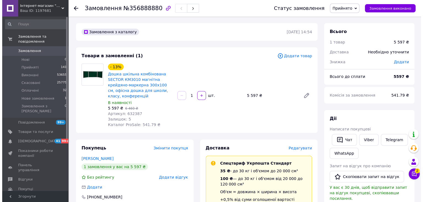
scroll to position [83, 0]
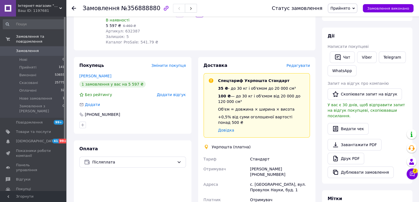
click at [298, 63] on span "Редагувати" at bounding box center [297, 65] width 23 height 4
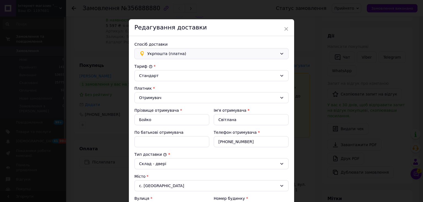
click at [173, 56] on div "Укрпошта (платна)" at bounding box center [211, 53] width 154 height 11
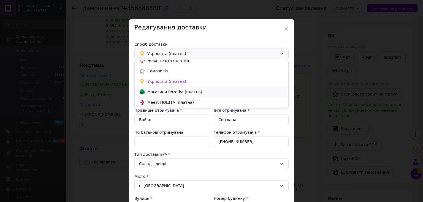
scroll to position [0, 0]
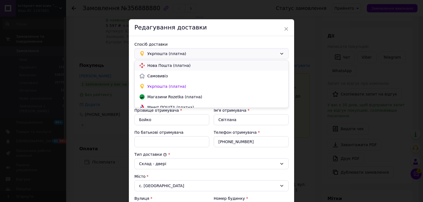
click at [169, 67] on span "Нова Пошта (платна)" at bounding box center [215, 66] width 137 height 6
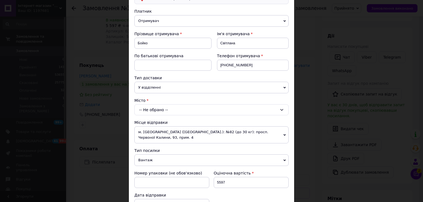
scroll to position [83, 0]
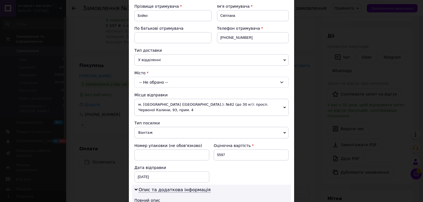
click at [164, 84] on div "-- Не обрано --" at bounding box center [211, 82] width 154 height 11
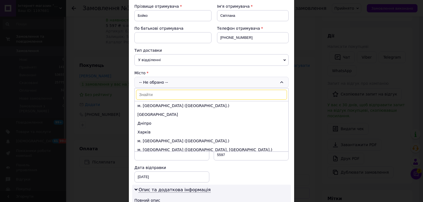
click at [160, 94] on input at bounding box center [211, 95] width 151 height 10
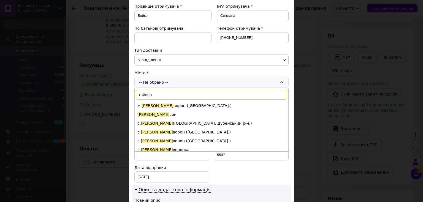
type input "гайворо"
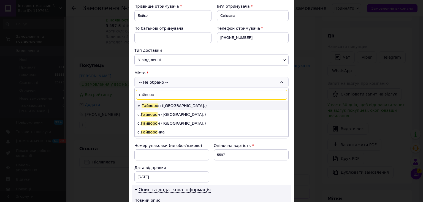
click at [166, 104] on li "м. [GEOGRAPHIC_DATA] ([GEOGRAPHIC_DATA].)" at bounding box center [212, 105] width 154 height 9
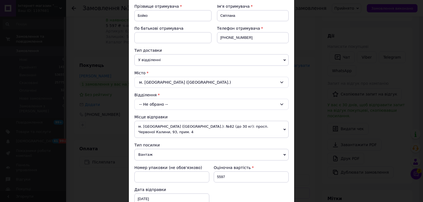
click at [158, 104] on div "-- Не обрано --" at bounding box center [211, 104] width 154 height 11
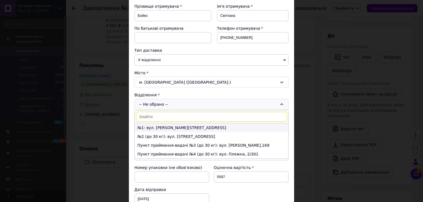
click at [154, 127] on li "№1: вул. [PERSON_NAME][STREET_ADDRESS]" at bounding box center [212, 127] width 154 height 9
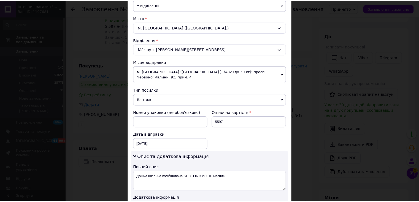
scroll to position [248, 0]
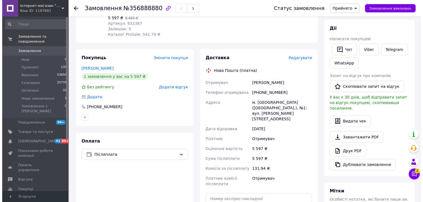
scroll to position [118, 0]
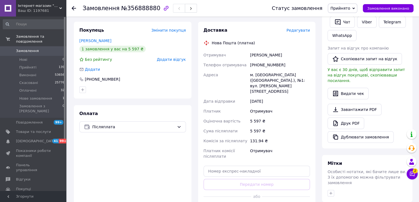
click at [303, 28] on span "Редагувати" at bounding box center [297, 30] width 23 height 4
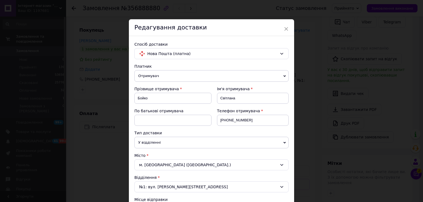
scroll to position [55, 0]
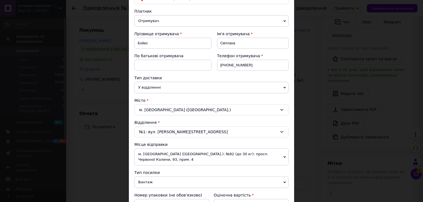
click at [166, 88] on span "У відділенні" at bounding box center [211, 88] width 154 height 12
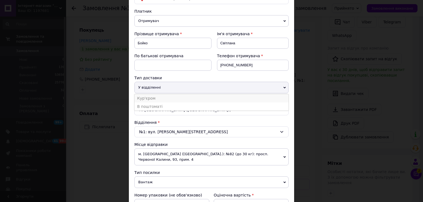
click at [155, 98] on li "Кур'єром" at bounding box center [211, 98] width 154 height 8
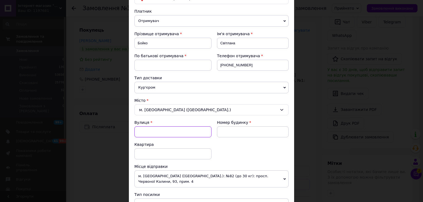
click at [167, 130] on input "Вулиця" at bounding box center [172, 131] width 77 height 11
type input "пров. науки"
click at [176, 110] on div "м. [GEOGRAPHIC_DATA] ([GEOGRAPHIC_DATA].)" at bounding box center [211, 109] width 154 height 11
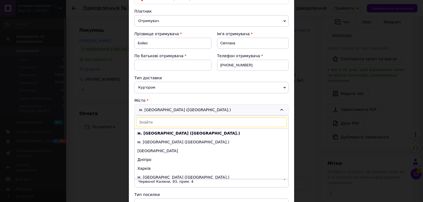
click at [163, 121] on input at bounding box center [211, 122] width 151 height 10
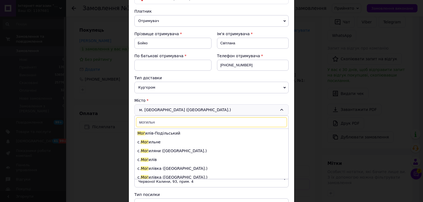
type input "могильне"
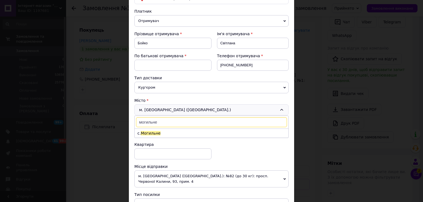
click at [170, 132] on li "с. Могильне" at bounding box center [212, 133] width 154 height 9
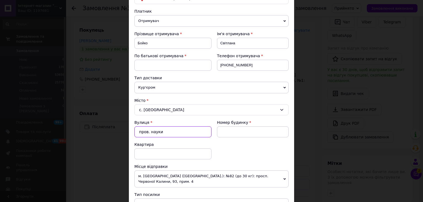
click at [153, 132] on input "пров. науки" at bounding box center [172, 131] width 77 height 11
drag, startPoint x: 164, startPoint y: 132, endPoint x: 133, endPoint y: 134, distance: 31.2
click at [133, 134] on div "Спосіб доставки Нова Пошта (платна) Платник Отримувач Відправник Прізвище отрим…" at bounding box center [211, 171] width 165 height 381
type input "н"
type input "пров. науки"
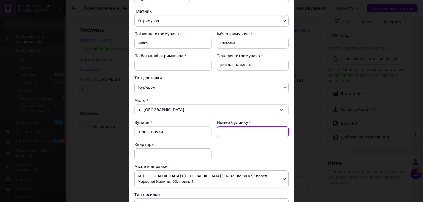
click at [226, 132] on input at bounding box center [253, 131] width 72 height 11
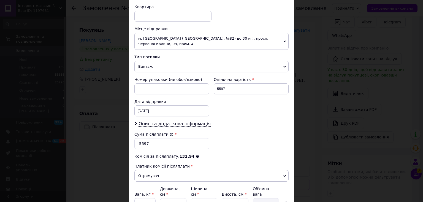
scroll to position [238, 0]
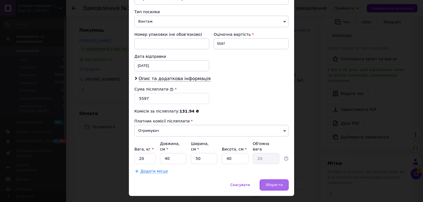
type input "1"
click at [270, 183] on span "Зберегти" at bounding box center [273, 185] width 17 height 4
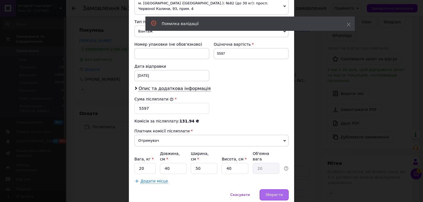
scroll to position [19, 0]
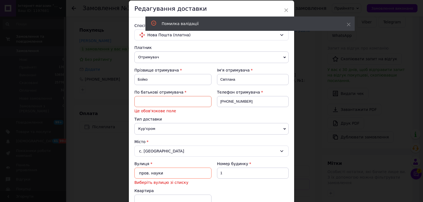
click at [156, 101] on input at bounding box center [172, 101] width 77 height 11
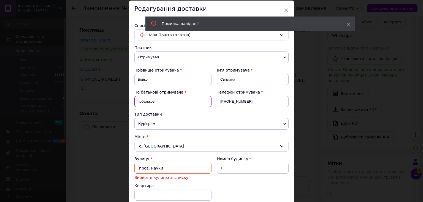
type input "побатькові"
